Goal: Find specific page/section: Find specific page/section

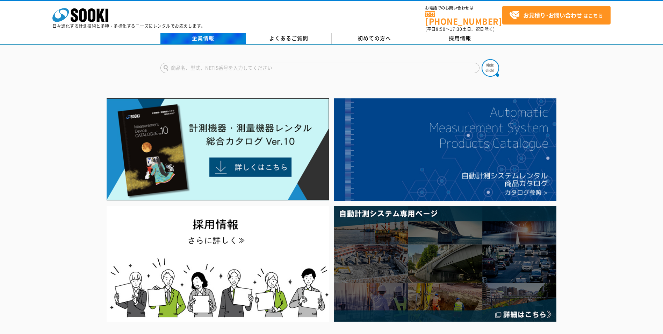
click at [215, 33] on link "企業情報" at bounding box center [204, 38] width 86 height 10
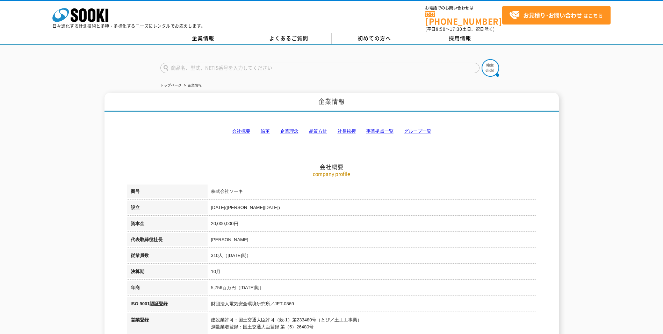
click at [378, 128] on link "事業拠点一覧" at bounding box center [380, 130] width 27 height 5
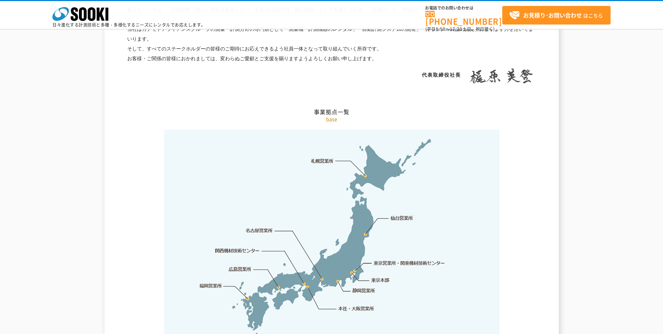
scroll to position [1405, 0]
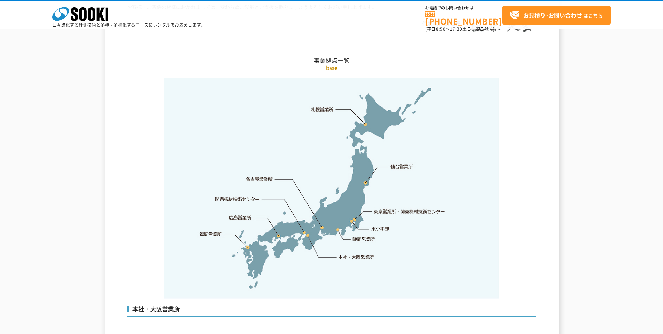
click at [211, 230] on link "福岡営業所" at bounding box center [210, 233] width 23 height 7
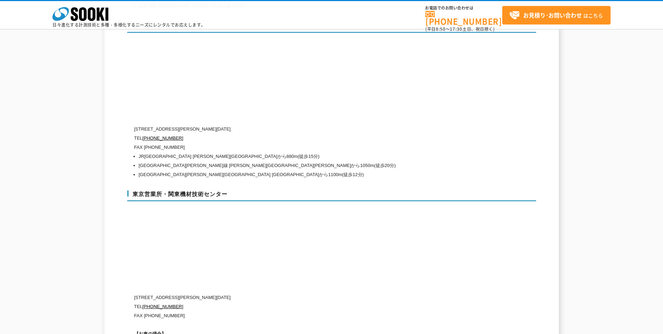
scroll to position [2751, 0]
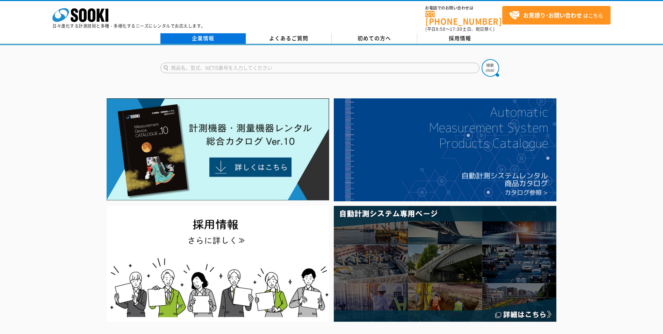
click at [207, 33] on link "企業情報" at bounding box center [204, 38] width 86 height 10
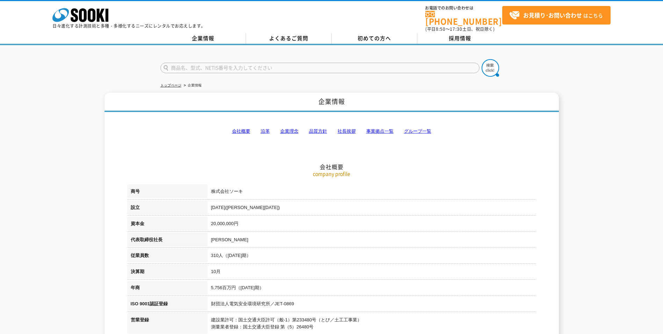
click at [373, 128] on link "事業拠点一覧" at bounding box center [380, 130] width 27 height 5
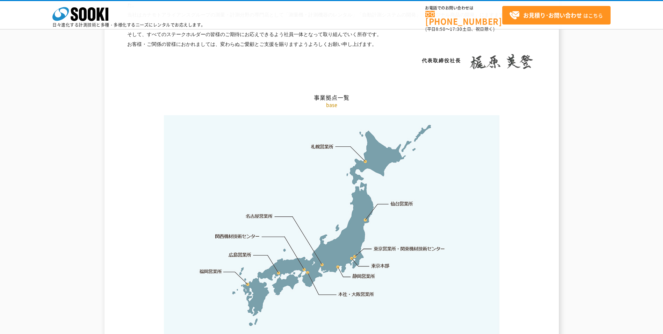
scroll to position [1405, 0]
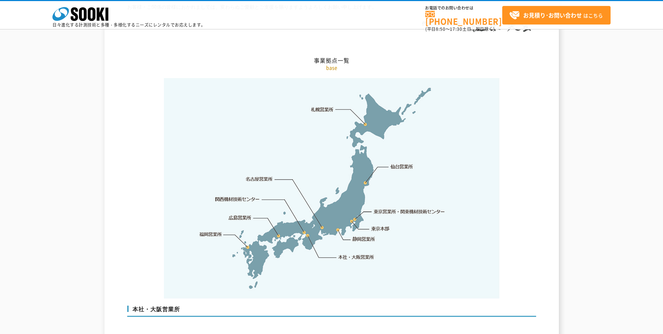
click at [207, 230] on link "福岡営業所" at bounding box center [210, 233] width 23 height 7
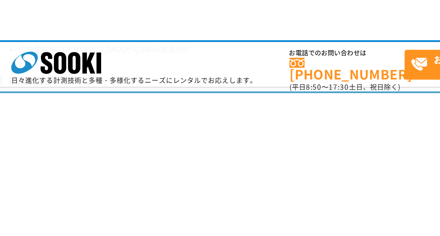
scroll to position [2786, 0]
